Goal: Information Seeking & Learning: Learn about a topic

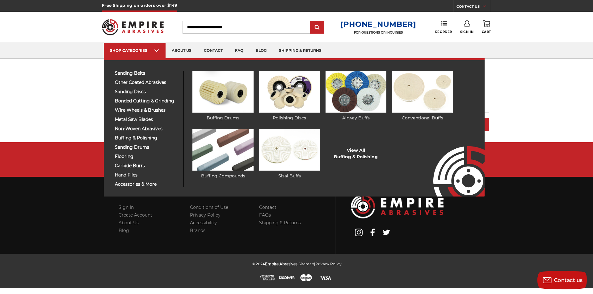
click at [135, 139] on span "buffing & polishing" at bounding box center [147, 138] width 64 height 5
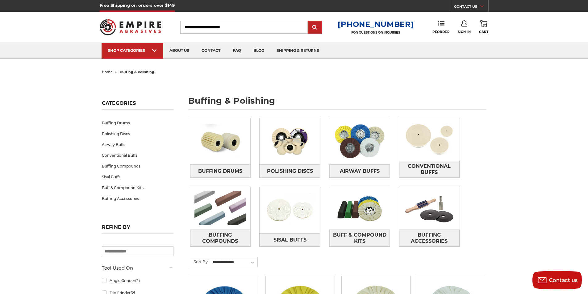
click at [238, 26] on input "Search" at bounding box center [244, 27] width 128 height 13
type input "**********"
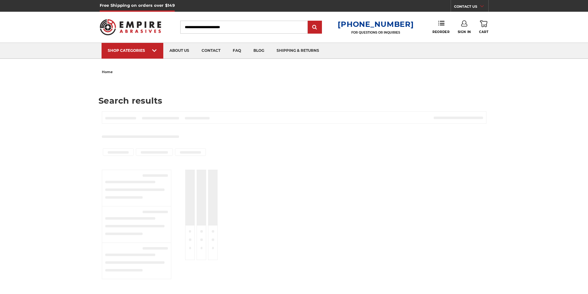
type input "**********"
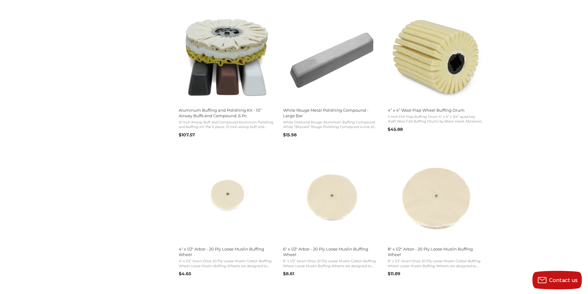
scroll to position [710, 0]
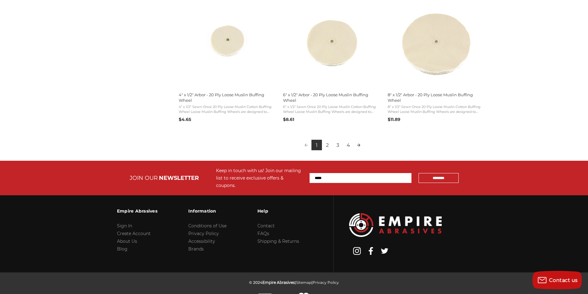
click at [359, 146] on link "Next page" at bounding box center [359, 145] width 10 height 10
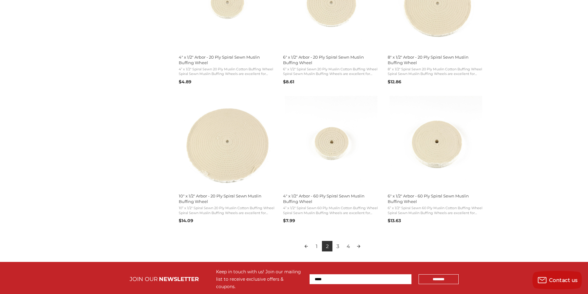
scroll to position [683, 0]
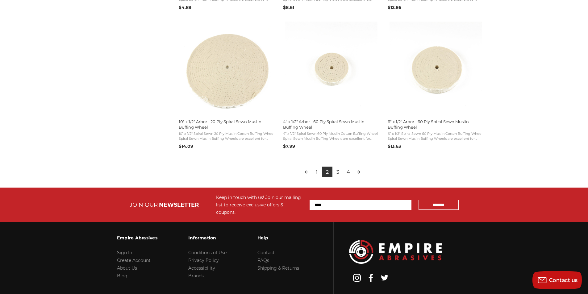
click at [338, 172] on link "3" at bounding box center [338, 172] width 10 height 10
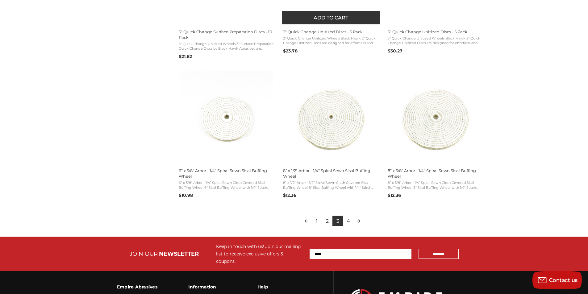
scroll to position [714, 0]
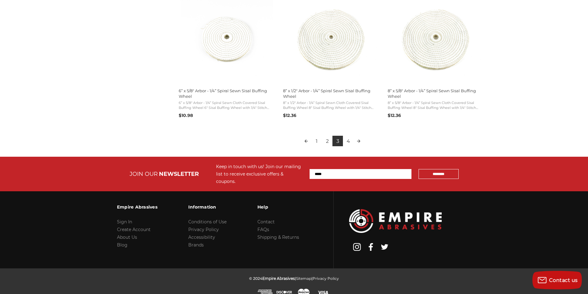
click at [351, 142] on link "4" at bounding box center [348, 141] width 10 height 10
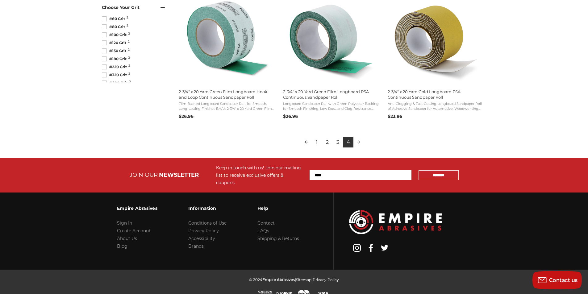
scroll to position [299, 0]
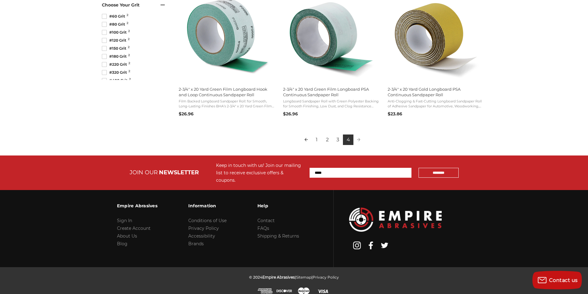
click at [338, 140] on link "3" at bounding box center [338, 140] width 10 height 10
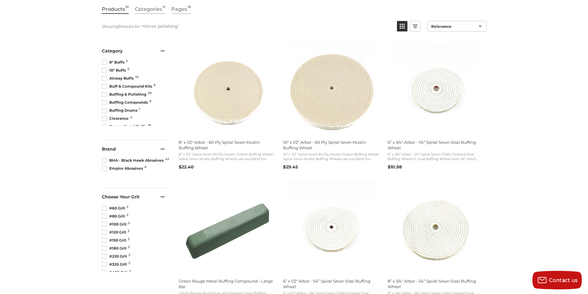
scroll to position [97, 0]
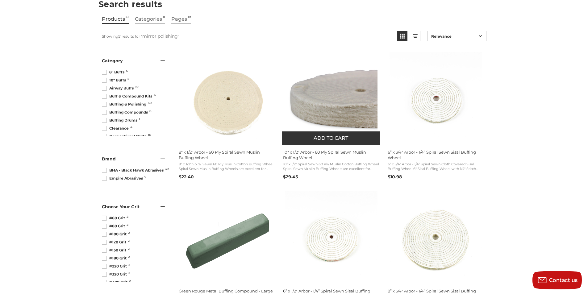
click at [328, 164] on span "10” x 1/2" Spiral Sewn 60 Ply Muslin Cotton Buffing Wheel Spiral Sewn Muslin Bu…" at bounding box center [331, 167] width 96 height 10
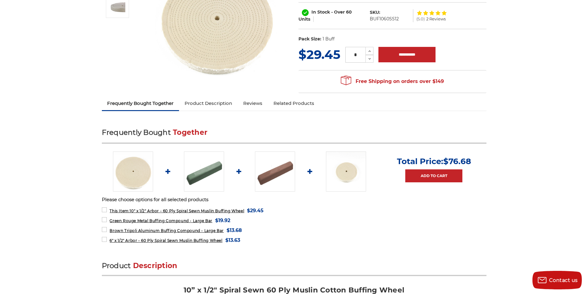
click at [201, 106] on link "Product Description" at bounding box center [208, 104] width 59 height 14
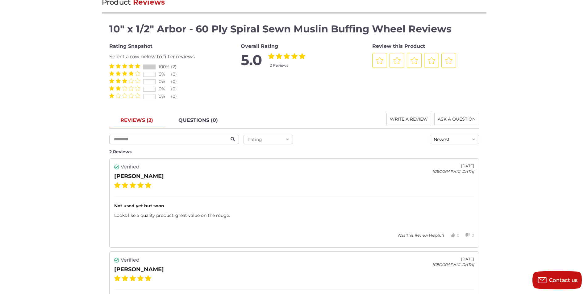
scroll to position [625, 0]
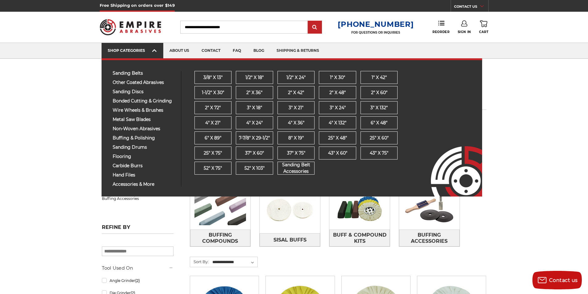
click at [149, 52] on div "SHOP CATEGORIES" at bounding box center [132, 50] width 49 height 5
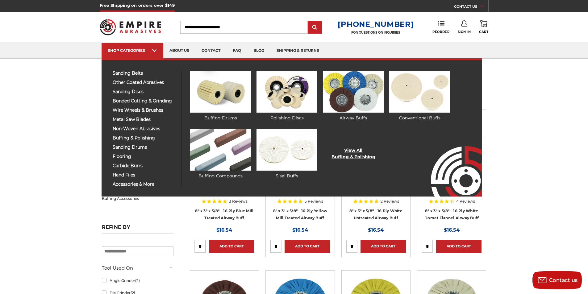
click at [350, 154] on link "View All Buffing & Polishing" at bounding box center [354, 153] width 44 height 13
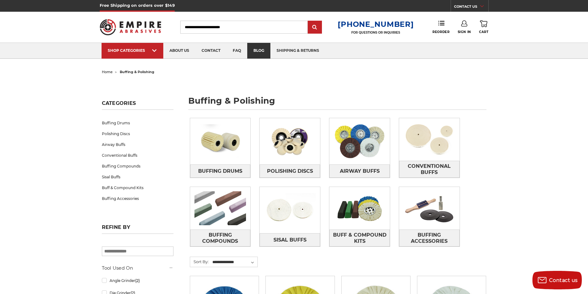
click at [252, 52] on link "blog" at bounding box center [258, 51] width 23 height 16
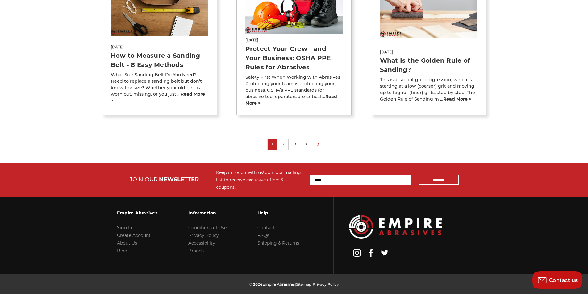
scroll to position [513, 0]
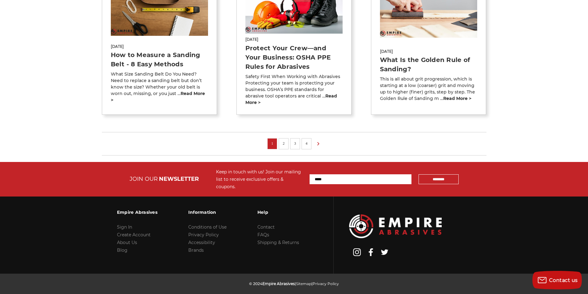
click at [286, 140] on link "2" at bounding box center [284, 143] width 6 height 7
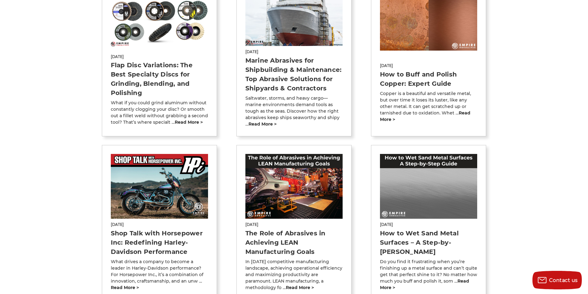
scroll to position [432, 0]
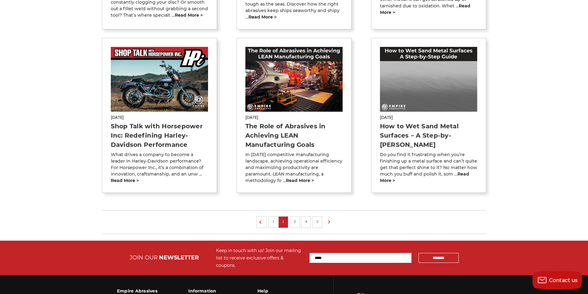
click at [296, 218] on link "3" at bounding box center [295, 221] width 6 height 7
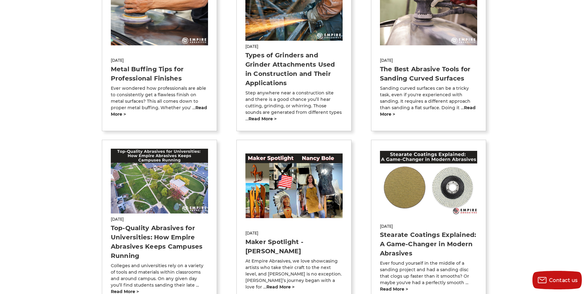
scroll to position [525, 0]
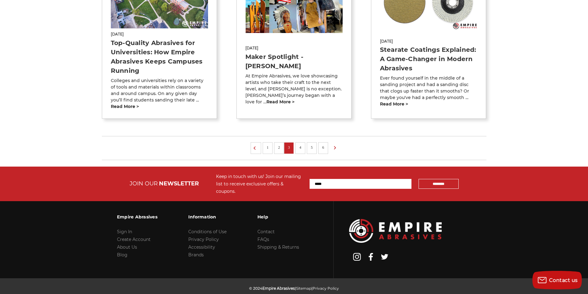
click at [299, 144] on link "4" at bounding box center [300, 147] width 6 height 7
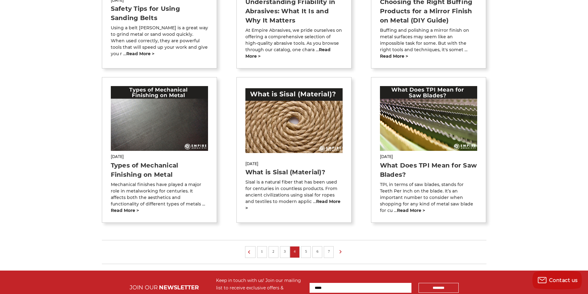
scroll to position [463, 0]
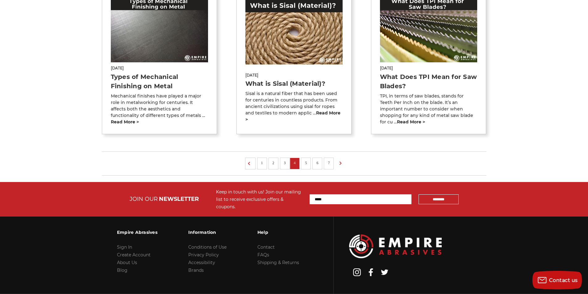
click at [303, 164] on li "5" at bounding box center [306, 164] width 10 height 12
click at [307, 163] on link "5" at bounding box center [306, 163] width 6 height 7
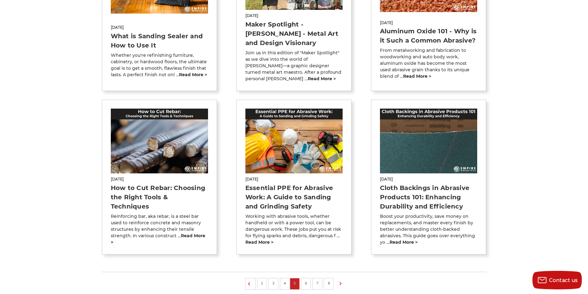
scroll to position [508, 0]
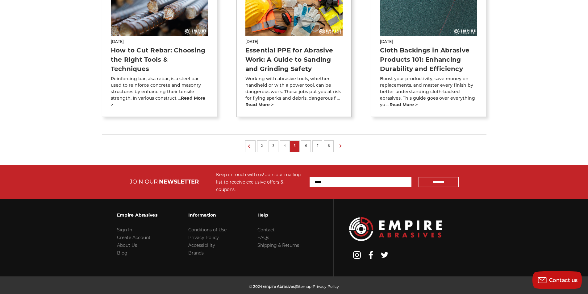
click at [307, 142] on link "6" at bounding box center [306, 145] width 6 height 7
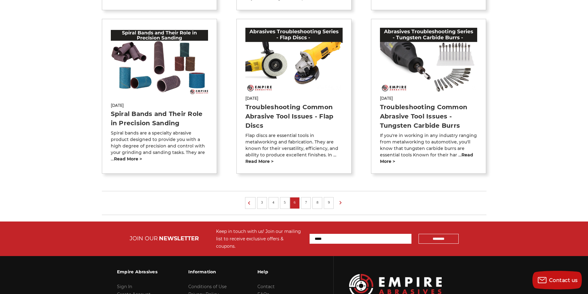
scroll to position [505, 0]
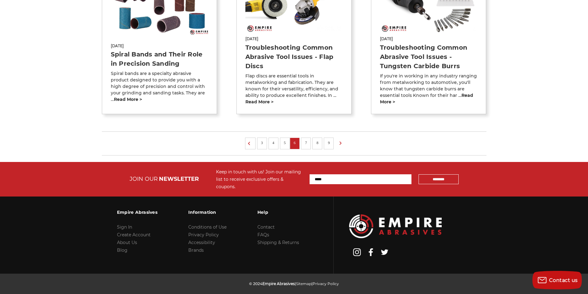
click at [308, 140] on link "7" at bounding box center [306, 143] width 6 height 7
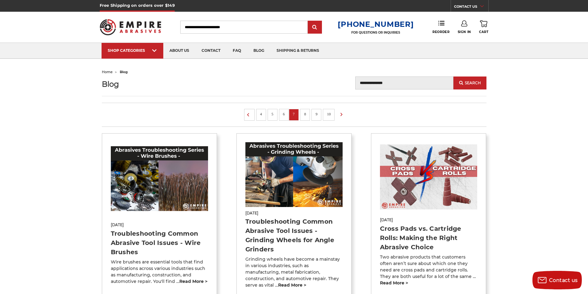
click at [232, 27] on input "Search" at bounding box center [244, 27] width 128 height 13
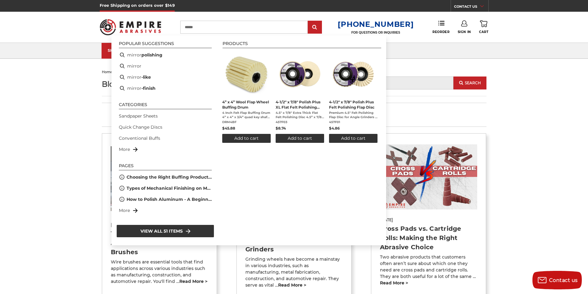
type input "*******"
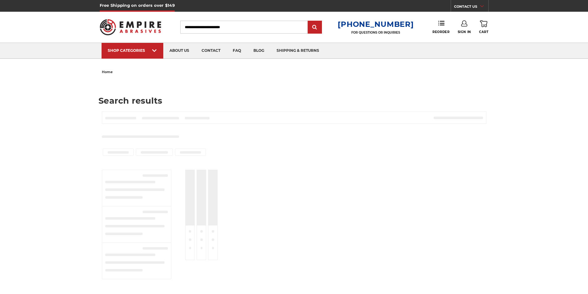
type input "******"
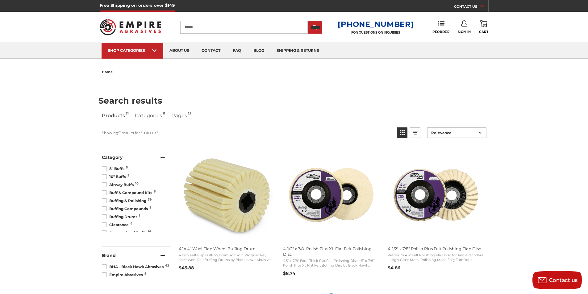
click at [119, 179] on span "10" Buffs 5" at bounding box center [115, 177] width 26 height 6
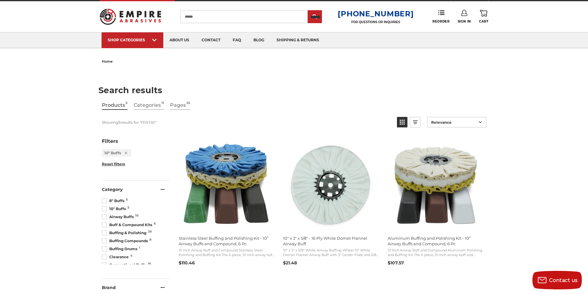
scroll to position [4, 0]
